Goal: Information Seeking & Learning: Learn about a topic

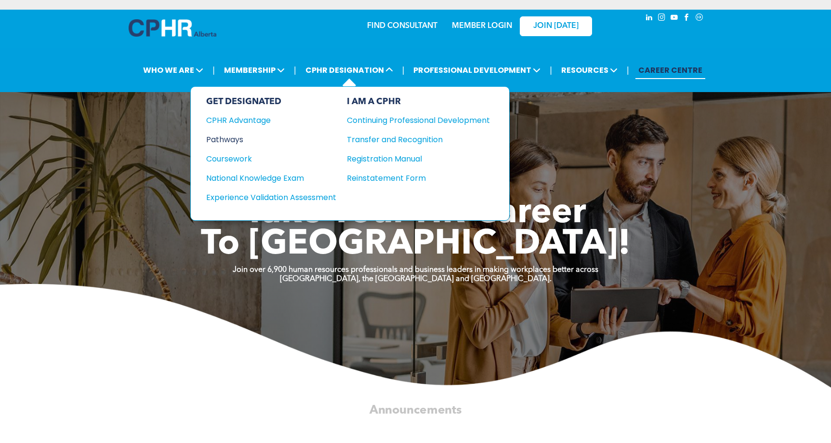
click at [236, 136] on div "Pathways" at bounding box center [264, 140] width 117 height 12
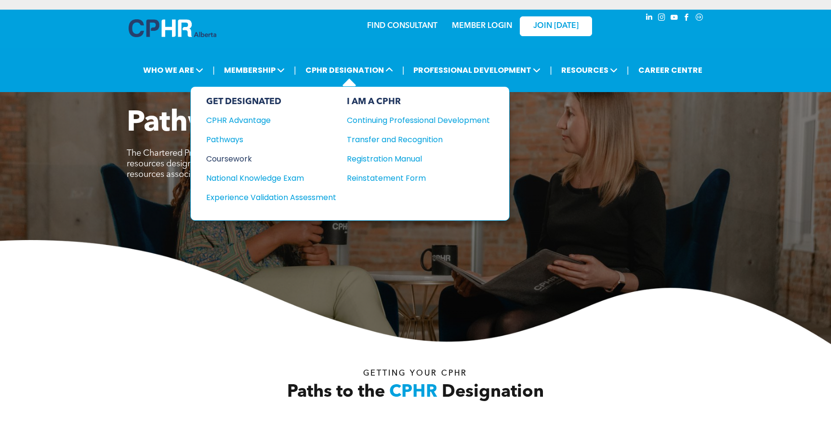
click at [231, 157] on div "Coursework" at bounding box center [264, 159] width 117 height 12
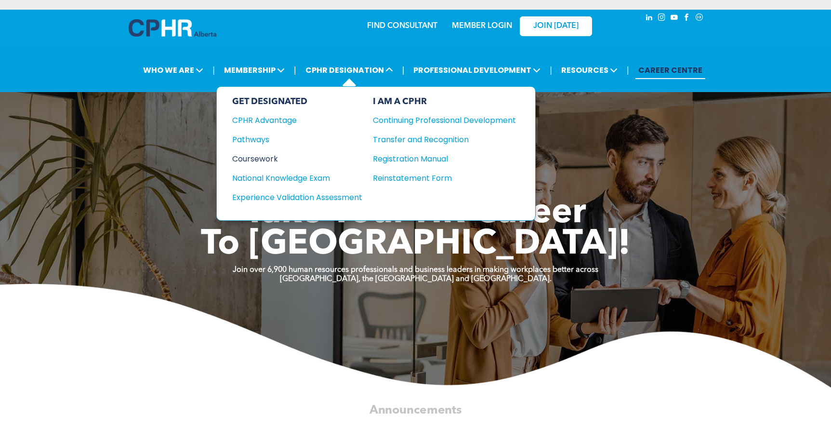
click at [265, 155] on div "Coursework" at bounding box center [290, 159] width 117 height 12
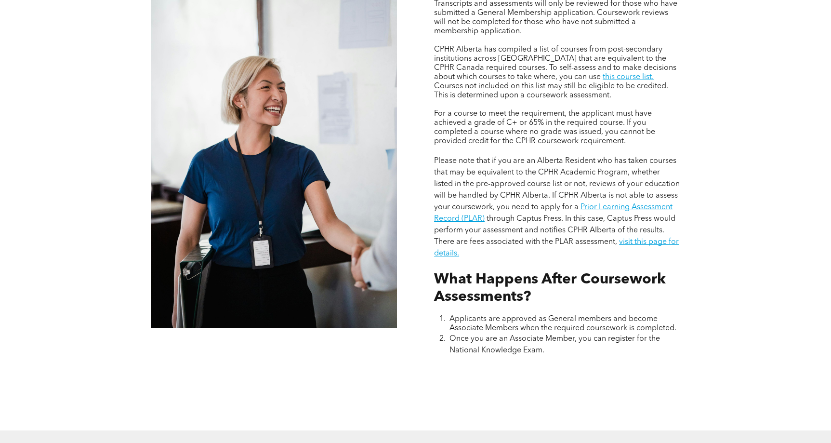
scroll to position [859, 0]
click at [603, 76] on link "this course list." at bounding box center [628, 77] width 51 height 8
